Goal: Transaction & Acquisition: Purchase product/service

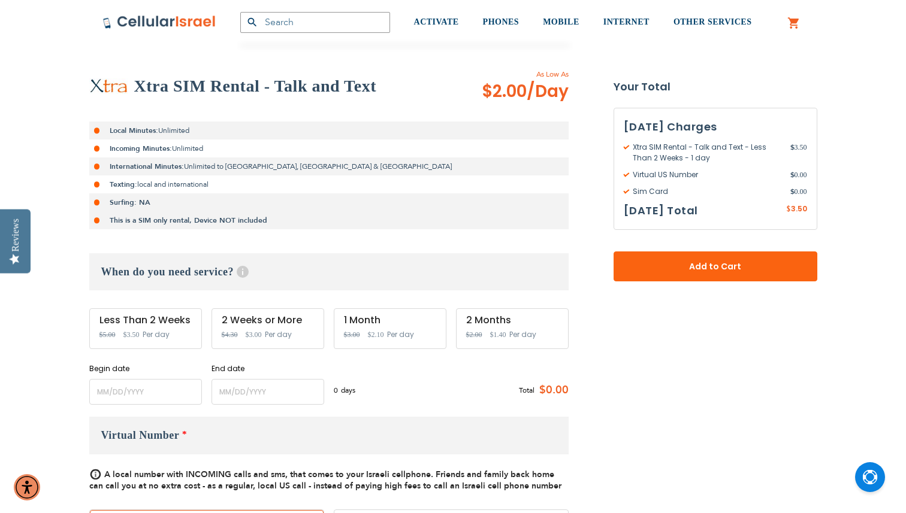
scroll to position [208, 0]
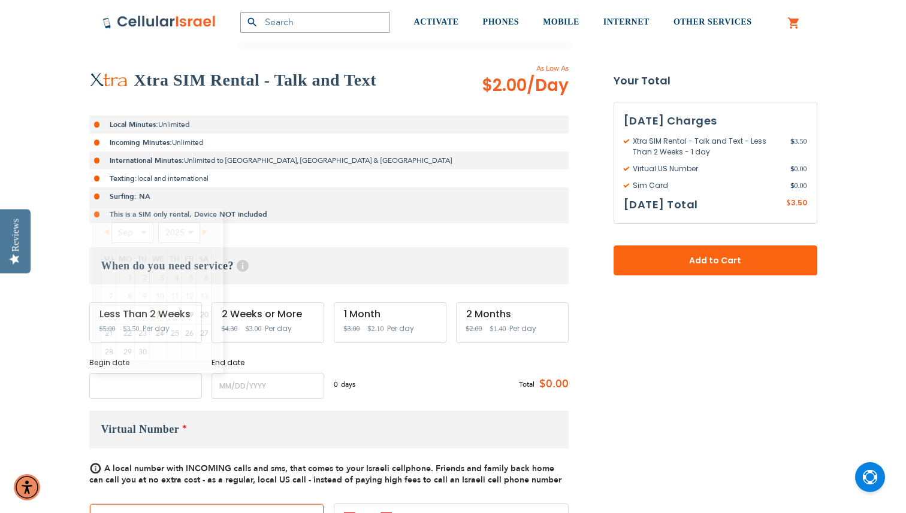
click at [143, 389] on input "name" at bounding box center [145, 386] width 113 height 26
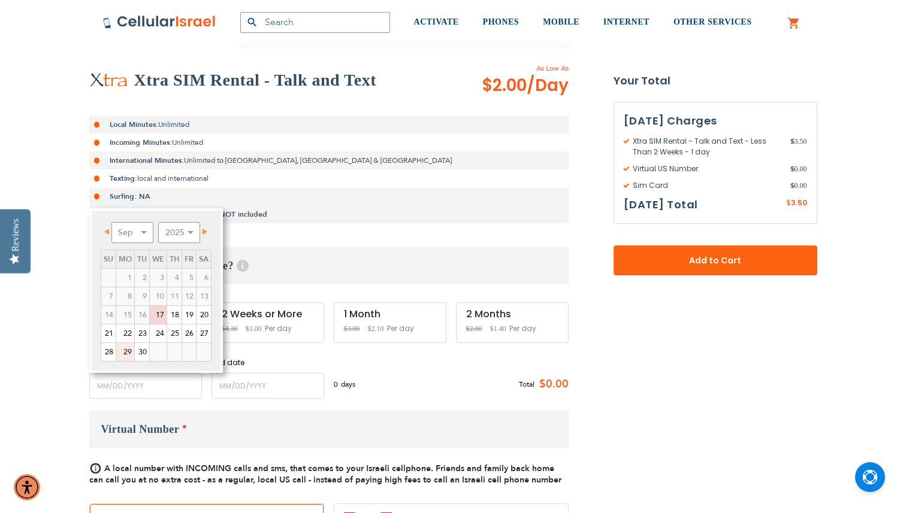
click at [120, 349] on link "29" at bounding box center [125, 352] width 18 height 18
type input "[DATE]"
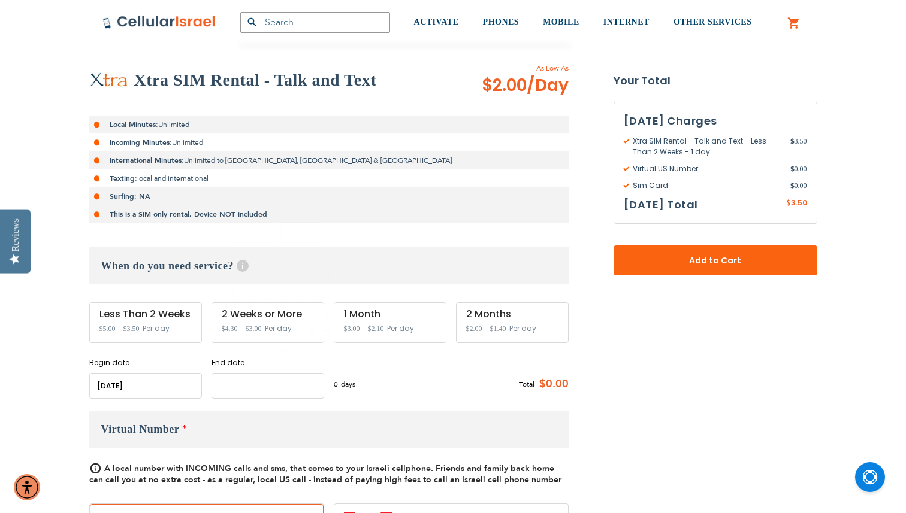
click at [225, 395] on input "name" at bounding box center [267, 386] width 113 height 26
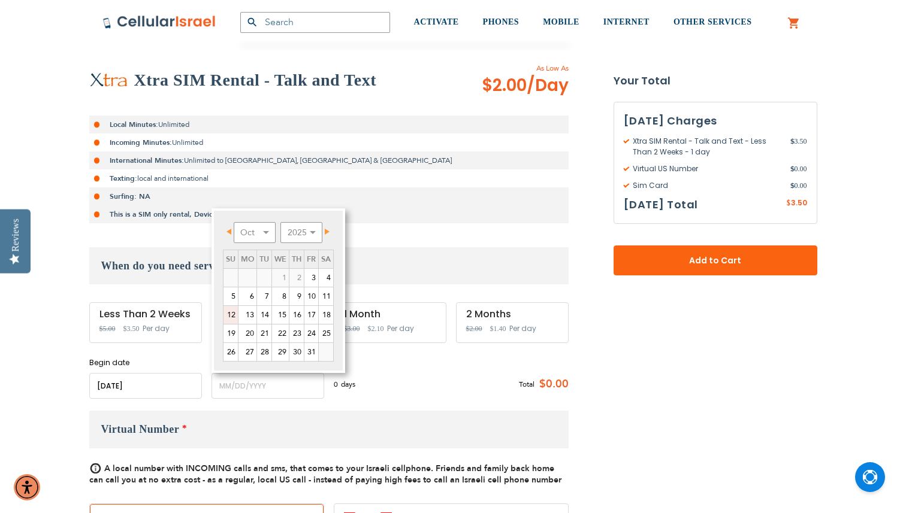
click at [231, 311] on link "12" at bounding box center [230, 315] width 14 height 18
type input "[DATE]"
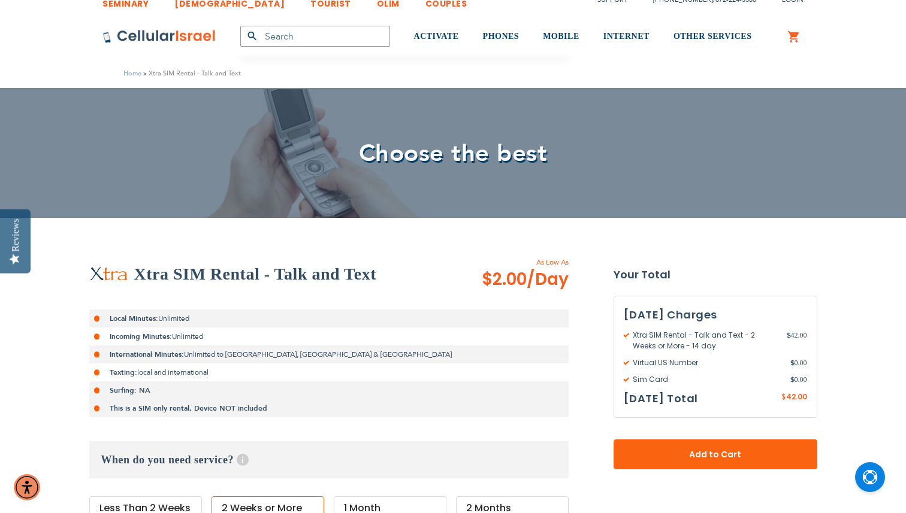
scroll to position [0, 0]
